Goal: Navigation & Orientation: Find specific page/section

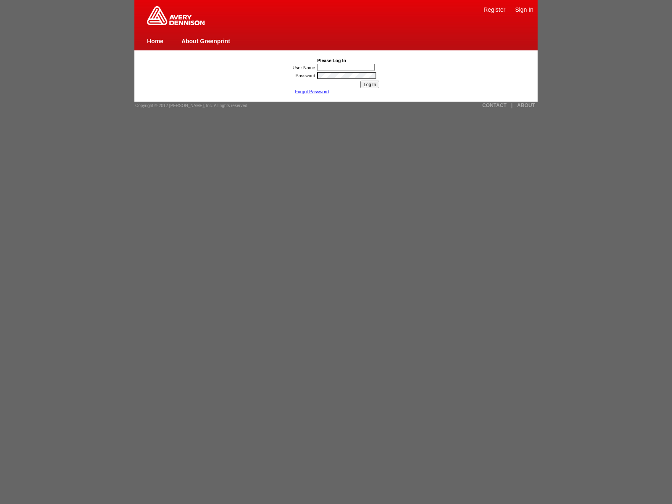
click at [524, 9] on link "Sign In" at bounding box center [524, 9] width 18 height 7
